Goal: Task Accomplishment & Management: Manage account settings

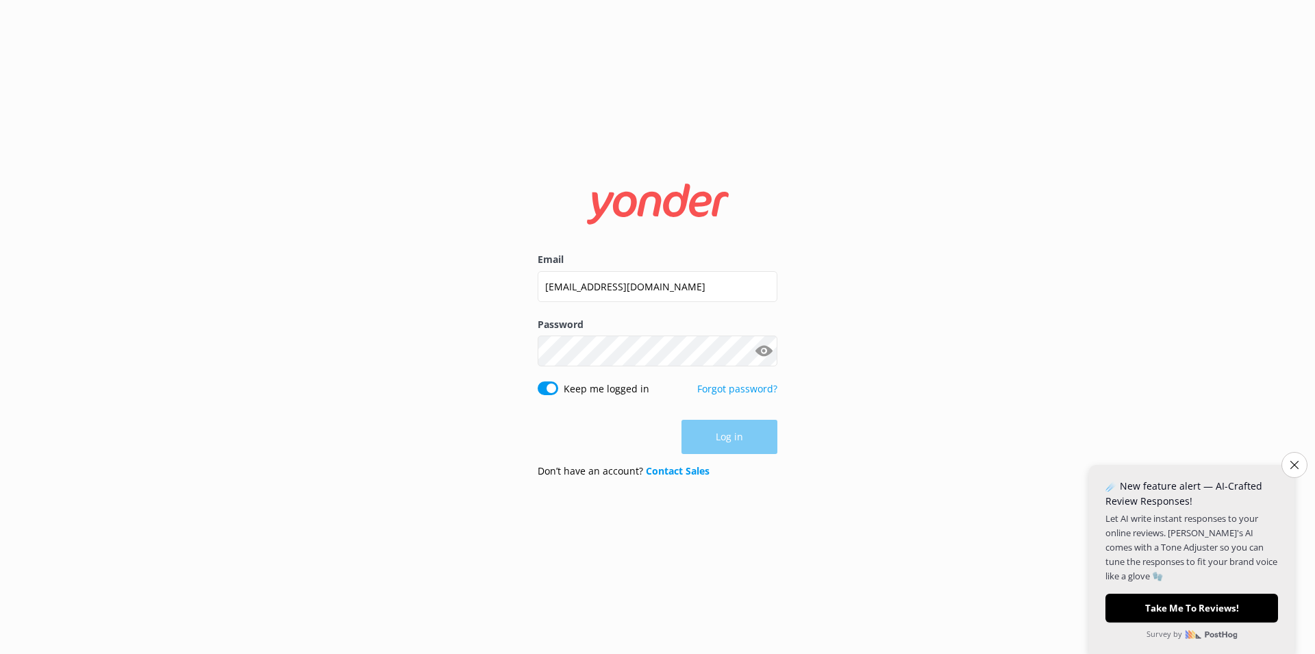
type input "[EMAIL_ADDRESS][DOMAIN_NAME]"
click button "Log in" at bounding box center [729, 438] width 96 height 34
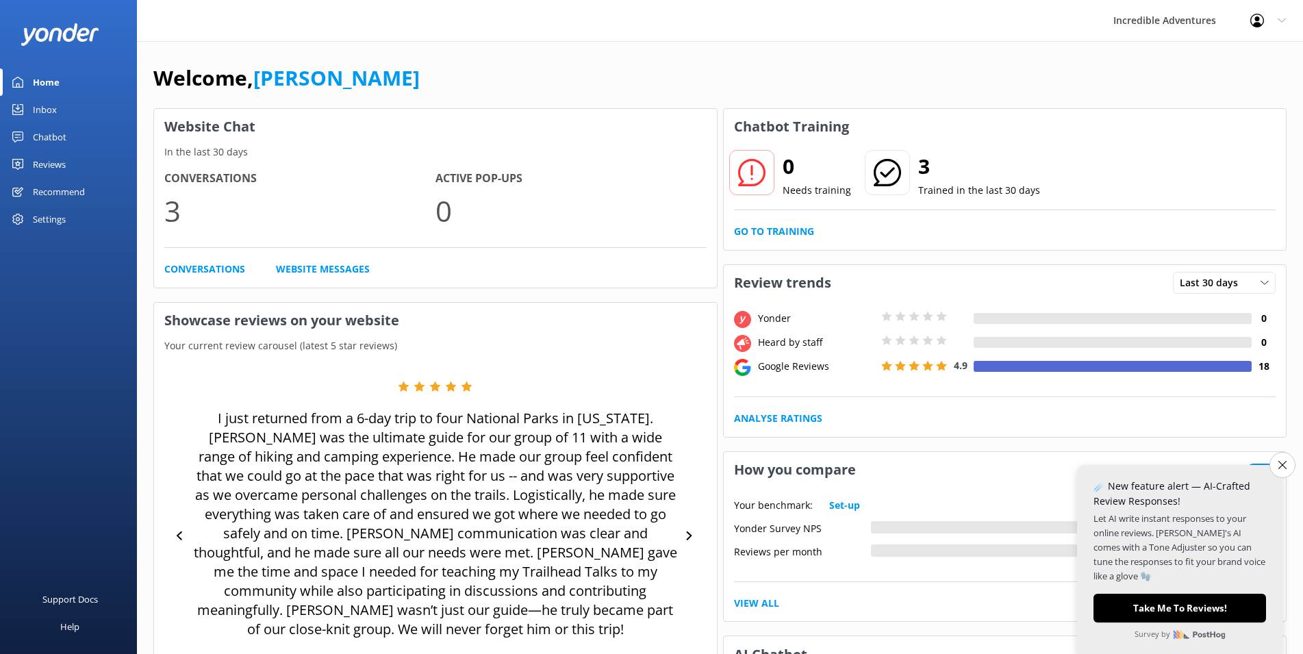
click at [49, 137] on div "Chatbot" at bounding box center [50, 136] width 34 height 27
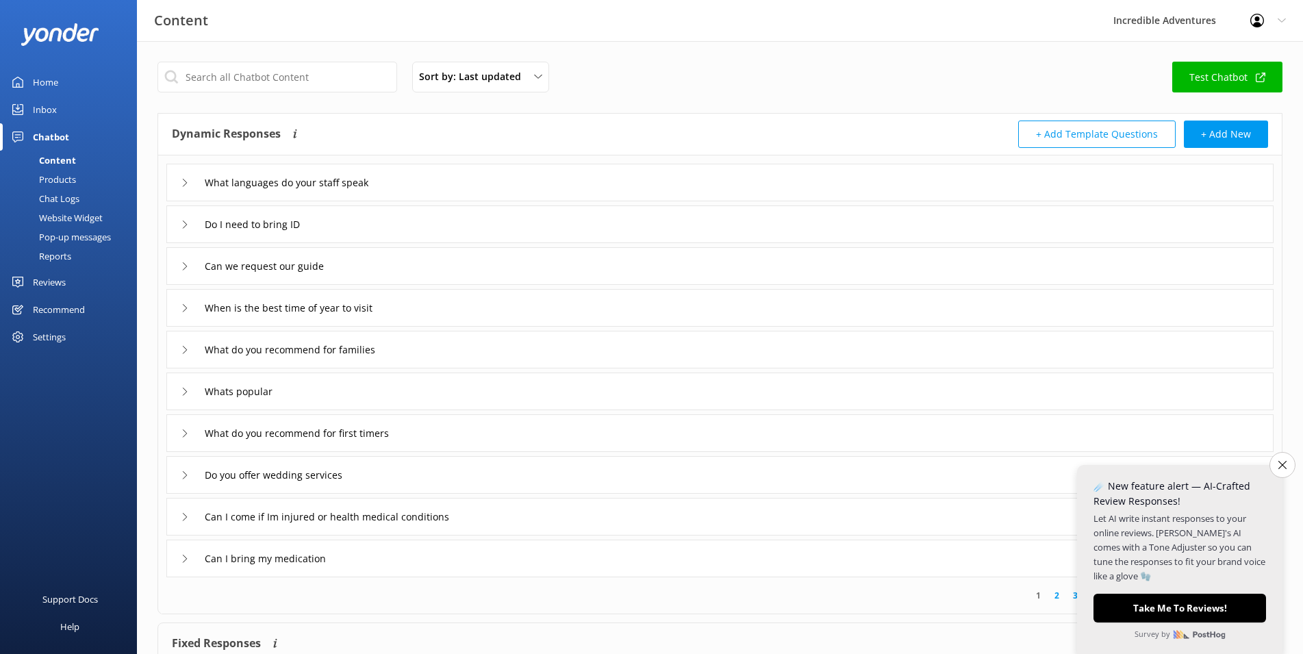
click at [35, 340] on div "Settings" at bounding box center [49, 336] width 33 height 27
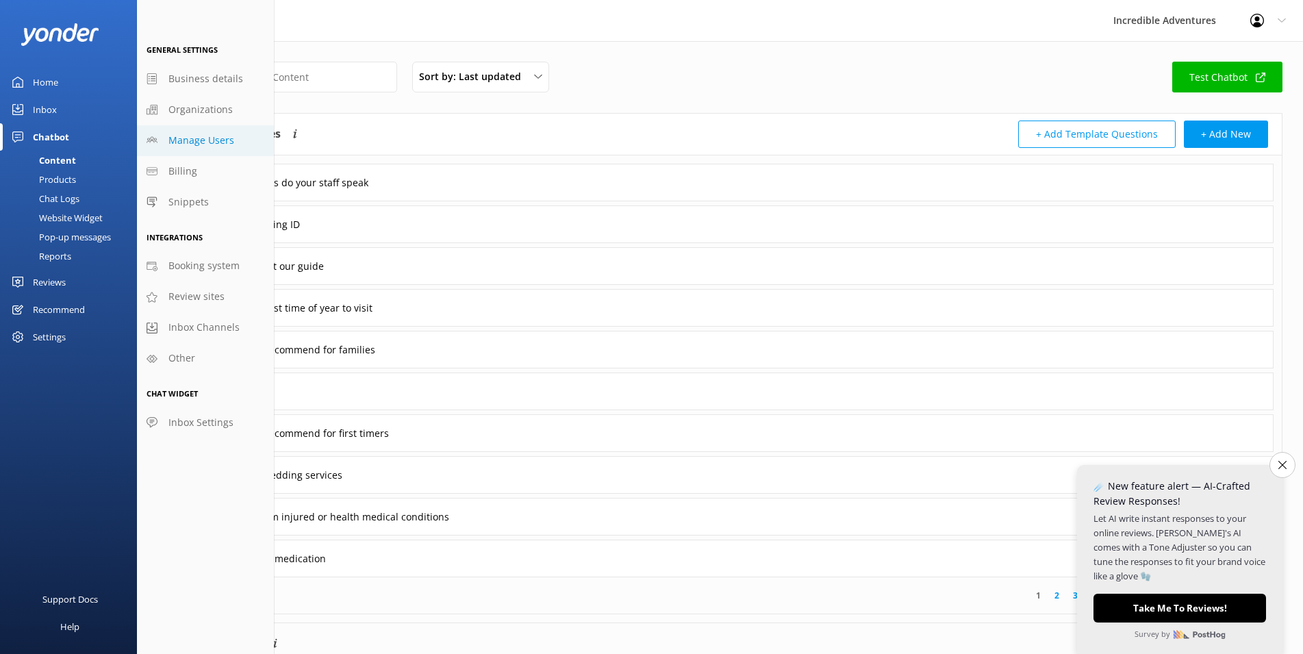
click at [185, 147] on span "Manage Users" at bounding box center [201, 140] width 66 height 15
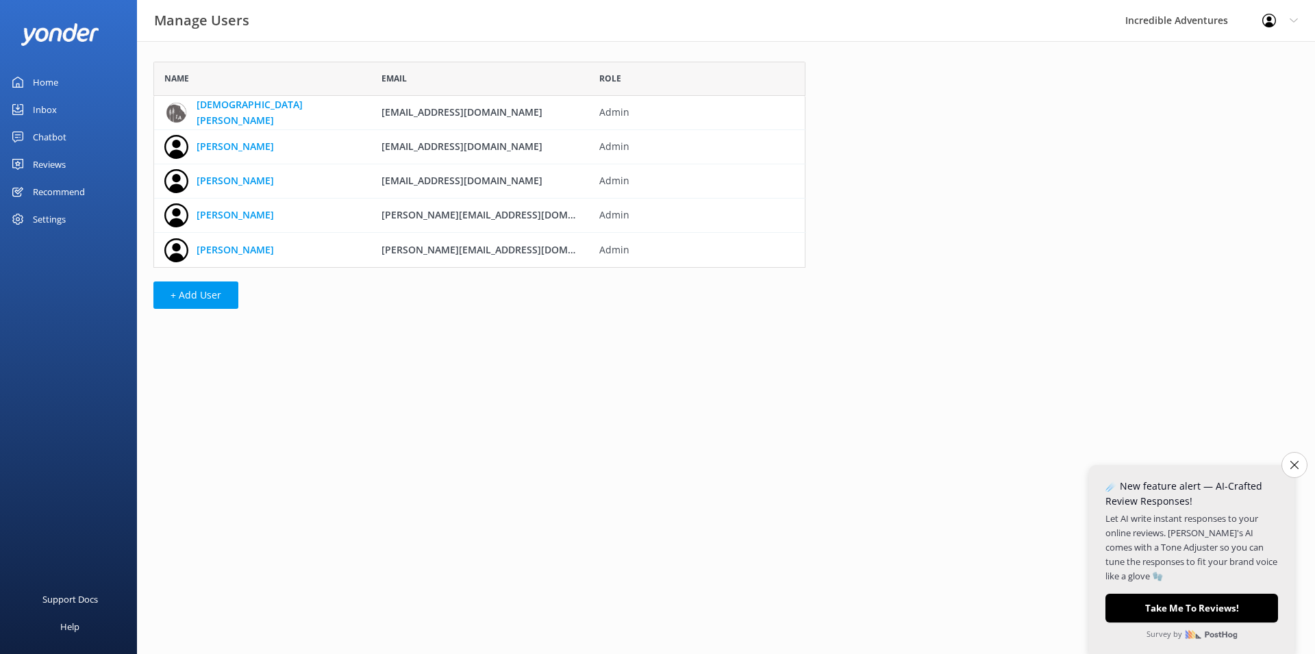
scroll to position [195, 640]
click at [51, 221] on div "Settings" at bounding box center [49, 218] width 33 height 27
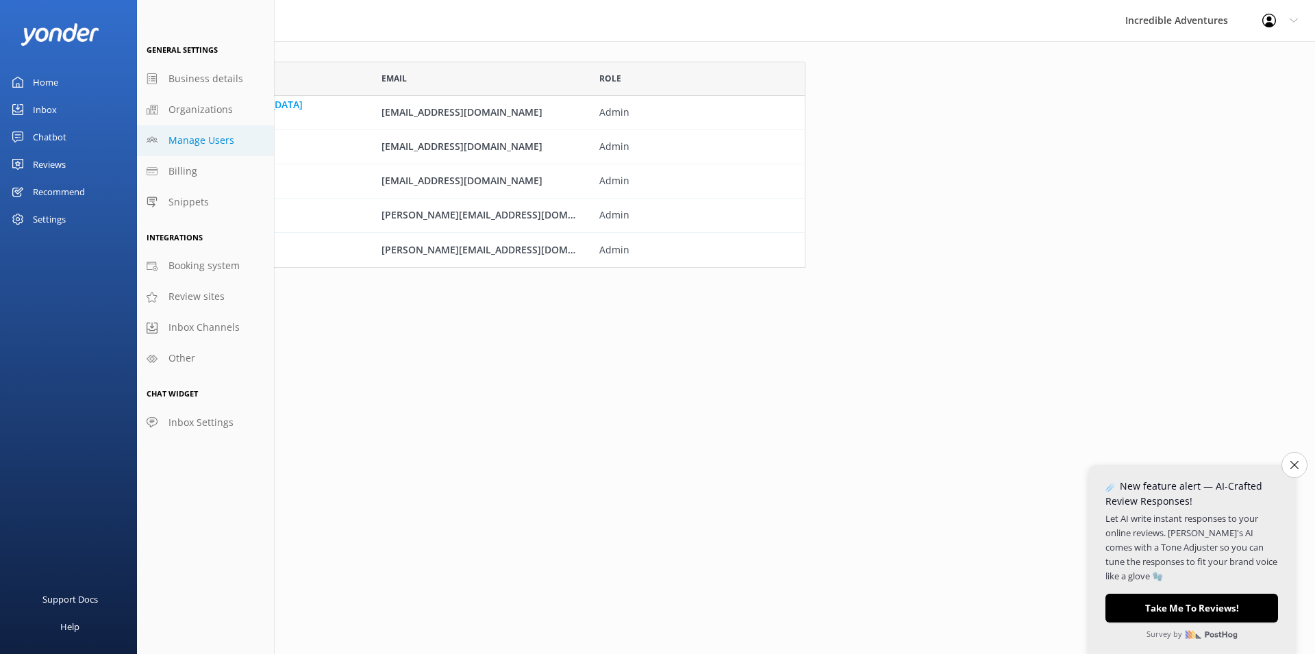
click at [325, 353] on html "Manage Users Incredible Adventures Profile Settings Logout Home Inbox Chatbot C…" at bounding box center [657, 327] width 1315 height 654
click at [362, 37] on div "Manage Users Incredible Adventures Profile Settings Logout" at bounding box center [657, 20] width 1315 height 41
click at [39, 224] on div "Settings" at bounding box center [49, 218] width 33 height 27
